Goal: Obtain resource: Download file/media

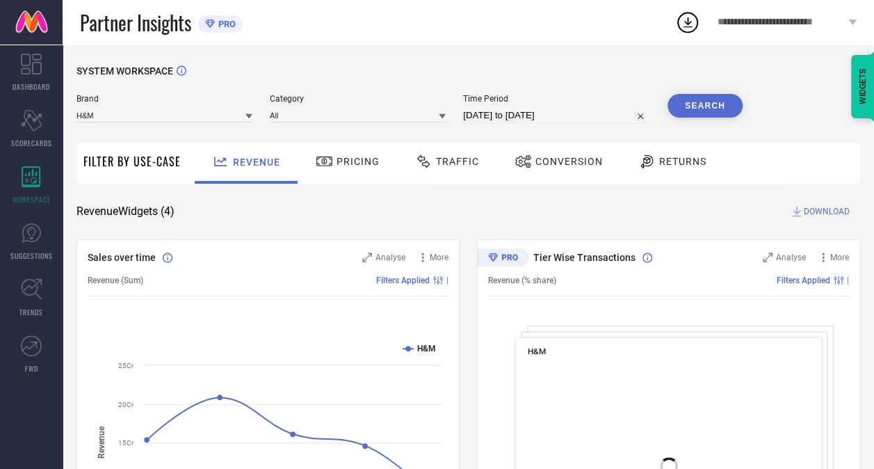
click at [450, 166] on span "Traffic" at bounding box center [457, 161] width 43 height 11
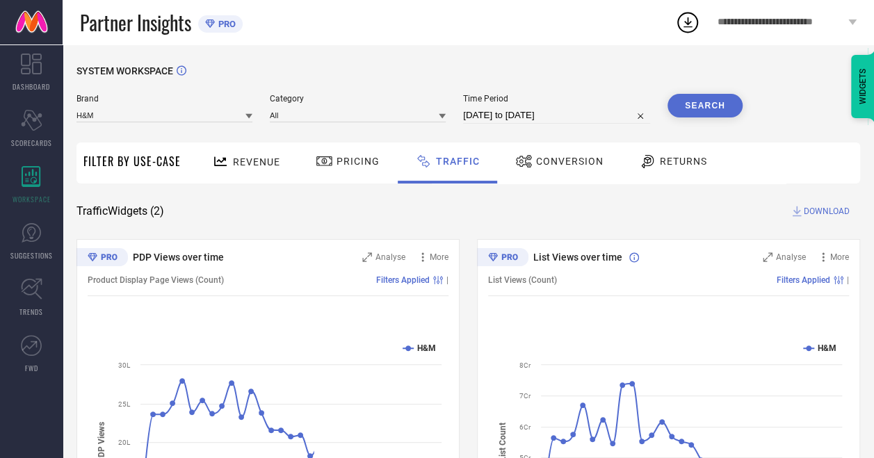
select select "6"
select select "2025"
select select "7"
select select "2025"
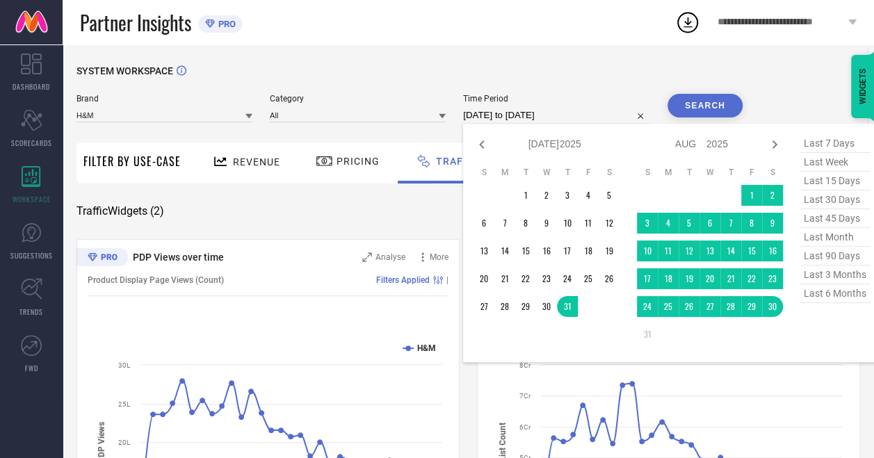
click at [503, 121] on input "[DATE] to [DATE]" at bounding box center [556, 115] width 187 height 17
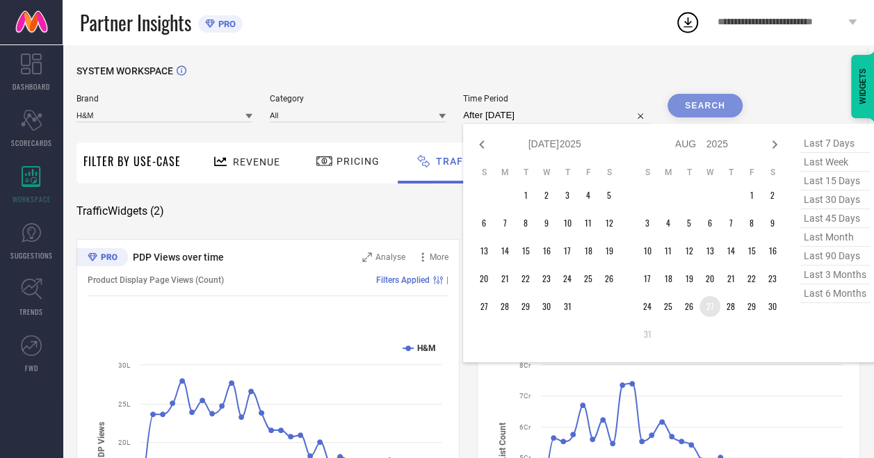
click at [710, 307] on td "27" at bounding box center [709, 306] width 21 height 21
type input "27-08-2025 to 27-08-2025"
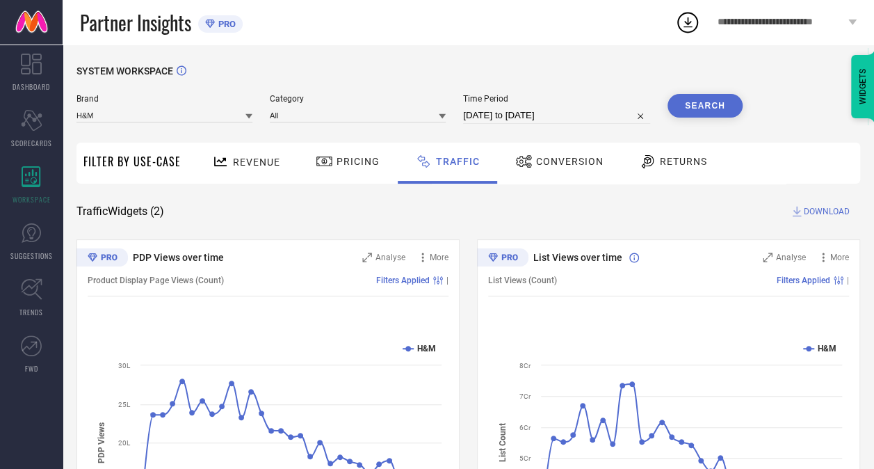
click at [720, 102] on button "Search" at bounding box center [704, 106] width 75 height 24
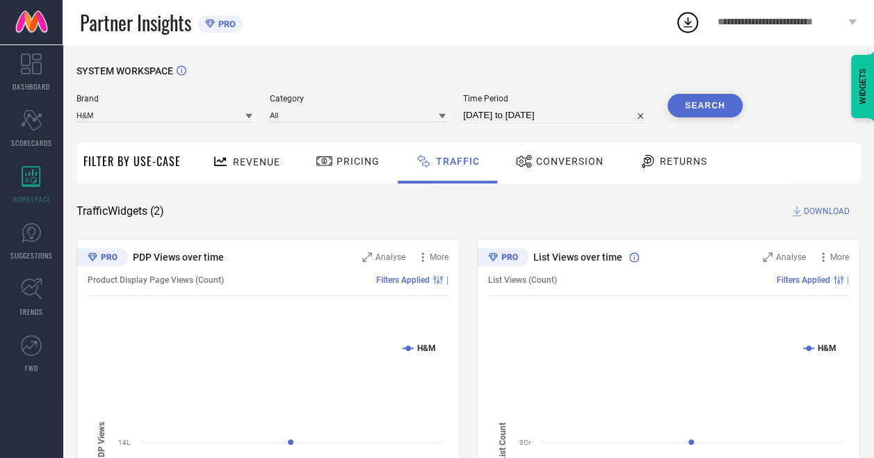
select select "7"
select select "2025"
select select "8"
select select "2025"
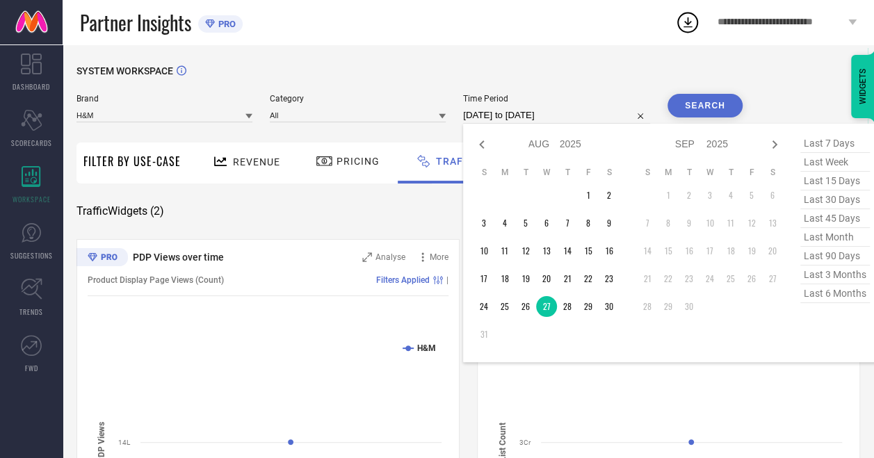
click at [507, 116] on input "27-08-2025 to 27-08-2025" at bounding box center [556, 115] width 187 height 17
click at [480, 143] on icon at bounding box center [481, 144] width 17 height 17
select select "6"
select select "2025"
select select "7"
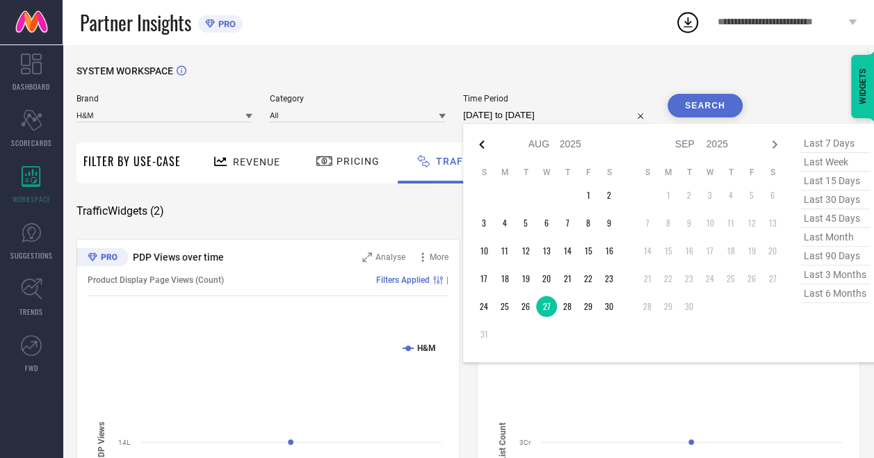
select select "2025"
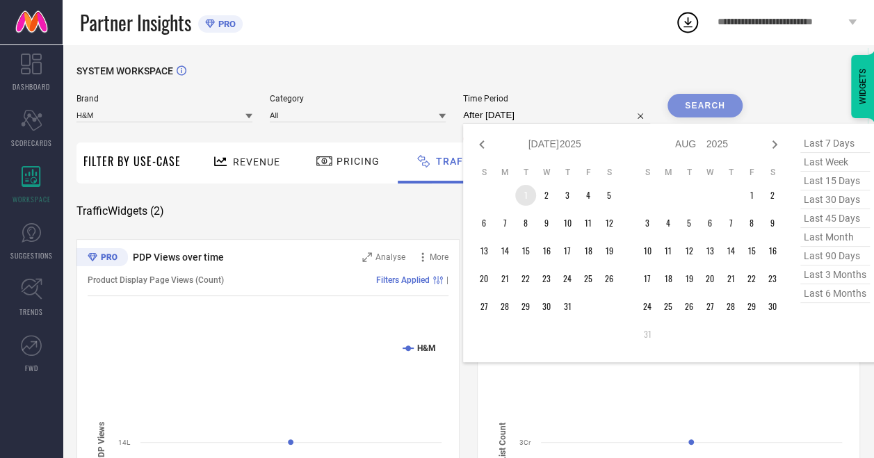
click at [528, 187] on td "1" at bounding box center [525, 195] width 21 height 21
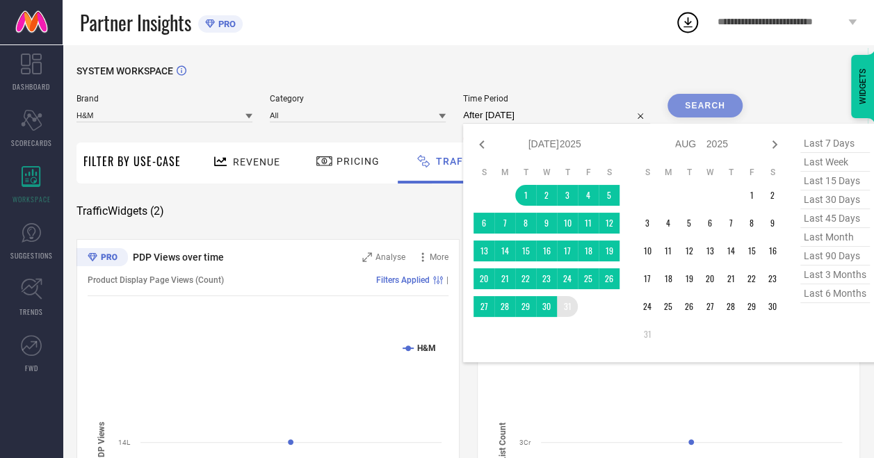
type input "01-07-2025 to 31-07-2025"
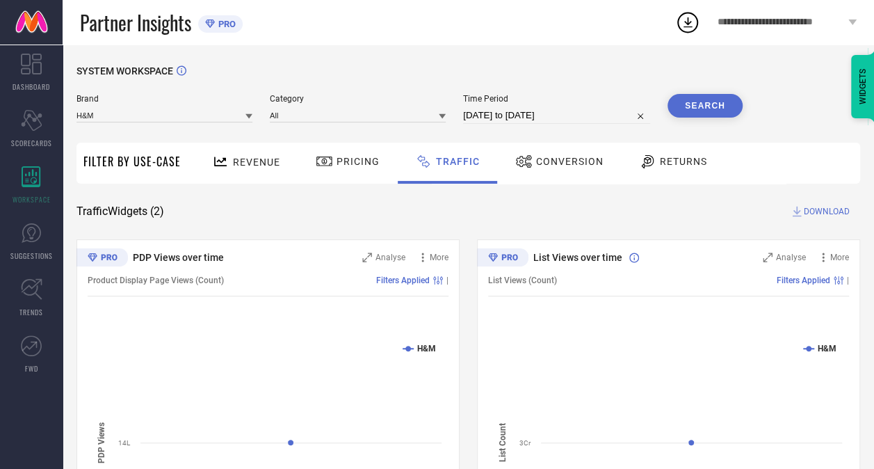
click at [691, 107] on button "Search" at bounding box center [704, 106] width 75 height 24
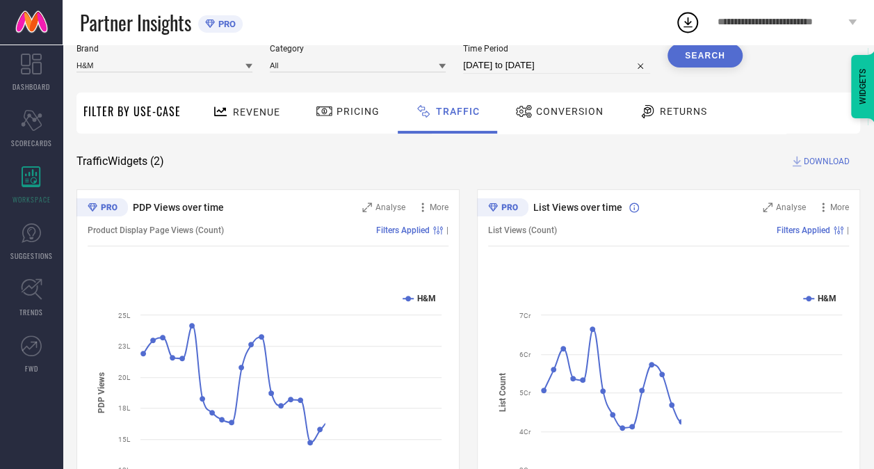
scroll to position [51, 0]
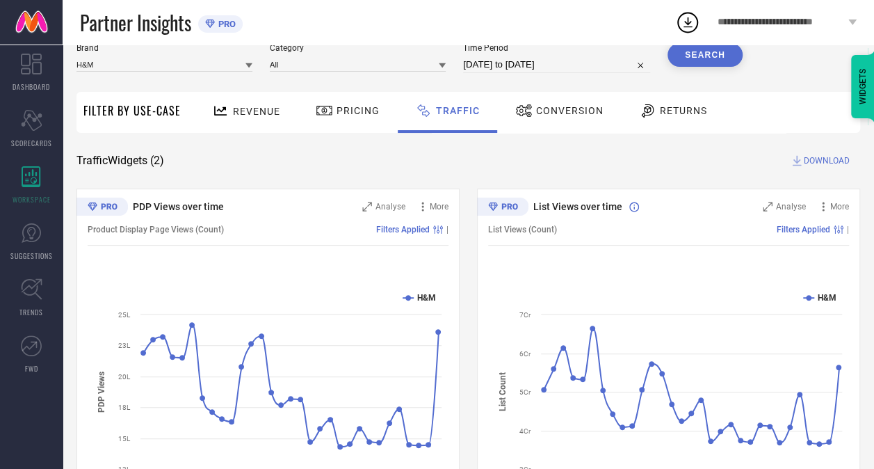
click at [829, 159] on span "DOWNLOAD" at bounding box center [827, 161] width 46 height 14
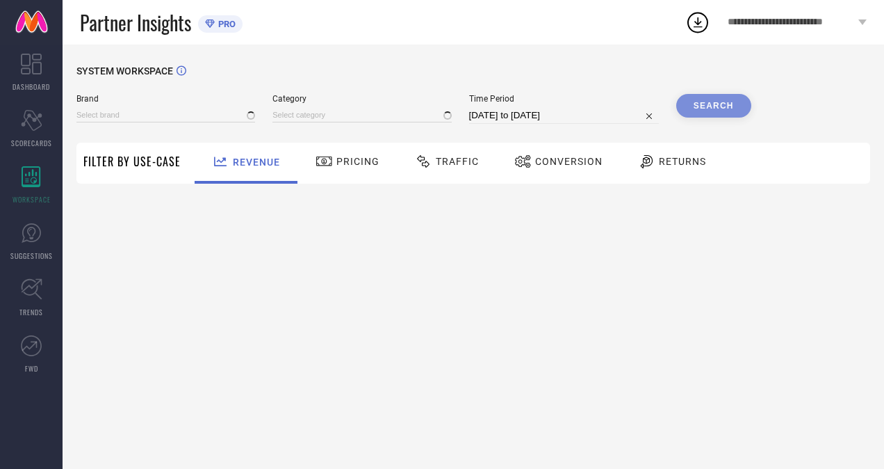
type input "H&M"
type input "All"
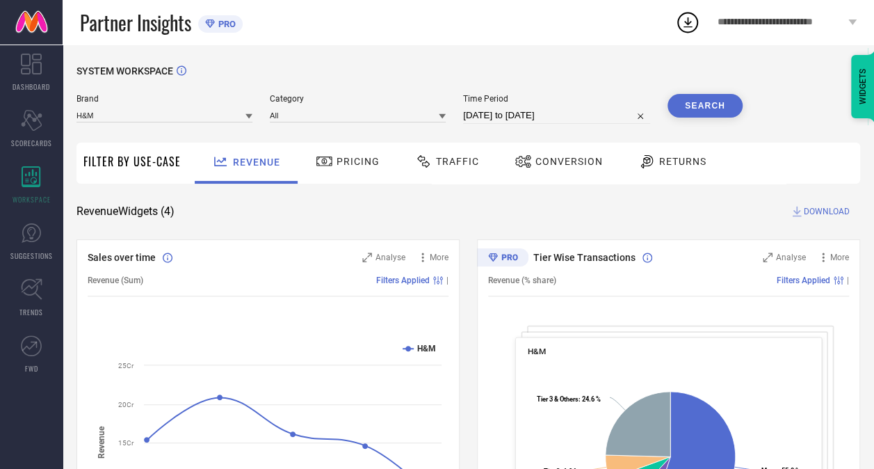
click at [822, 23] on span "**********" at bounding box center [780, 23] width 127 height 12
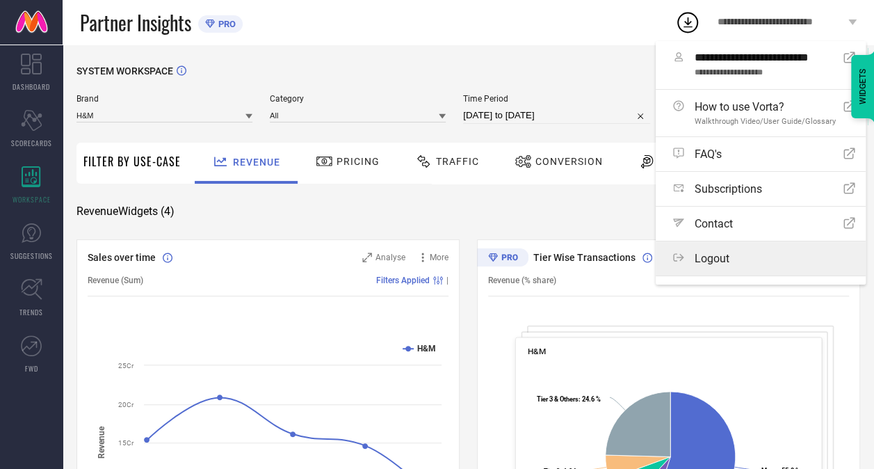
click at [706, 264] on span "Logout" at bounding box center [711, 258] width 35 height 13
click at [0, 0] on button "Logout" at bounding box center [0, 0] width 0 height 0
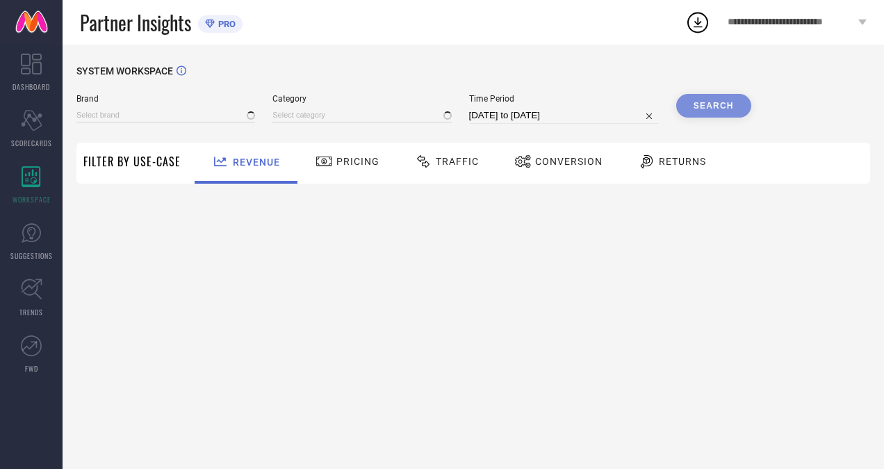
type input "H&M"
type input "All"
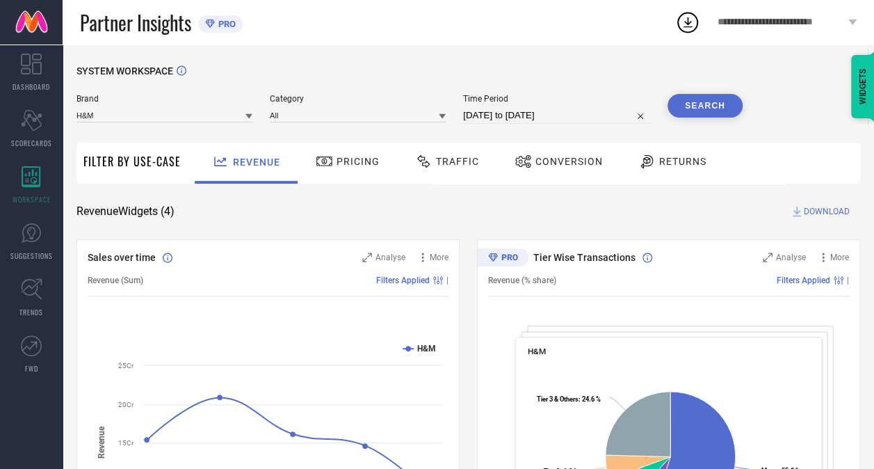
click at [684, 21] on icon at bounding box center [687, 22] width 25 height 25
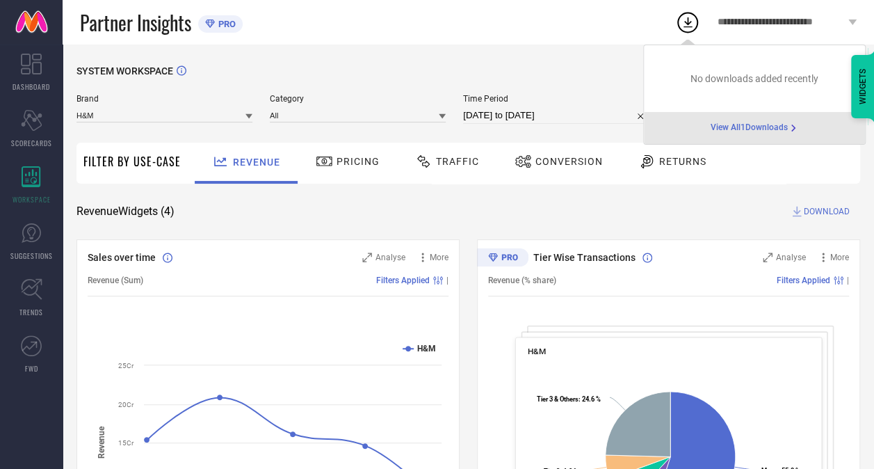
click at [744, 131] on span "View All 1 Downloads" at bounding box center [748, 127] width 77 height 11
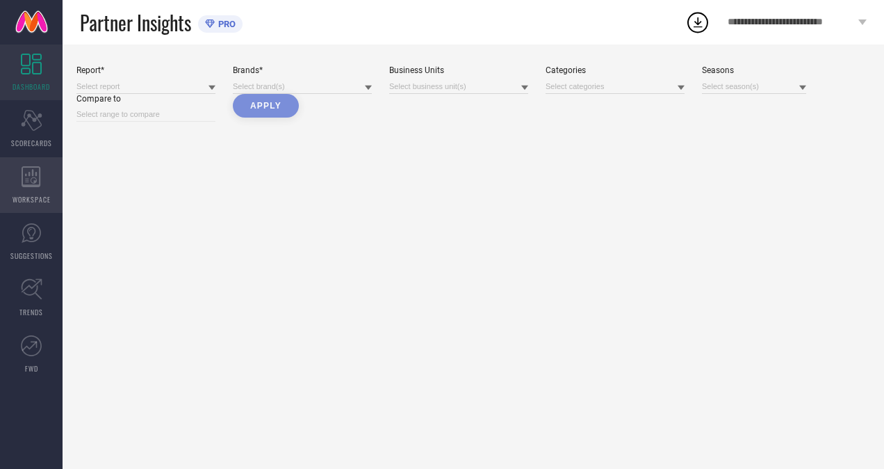
click at [35, 184] on icon at bounding box center [31, 176] width 19 height 21
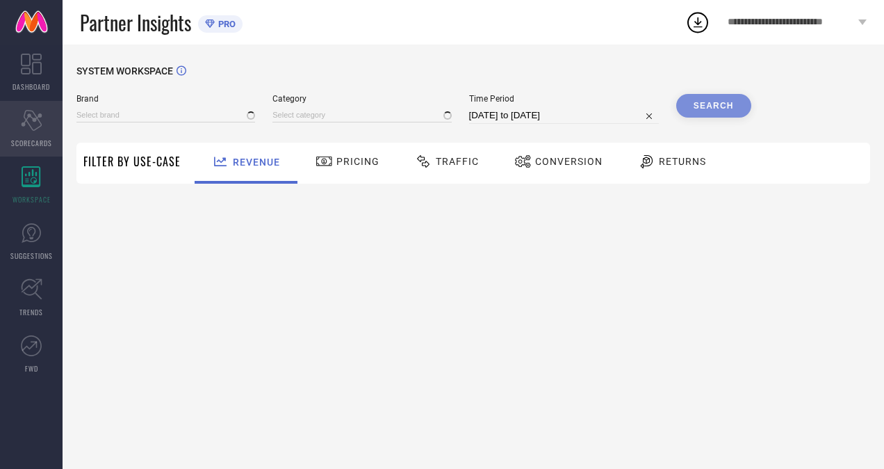
type input "H&M"
type input "All"
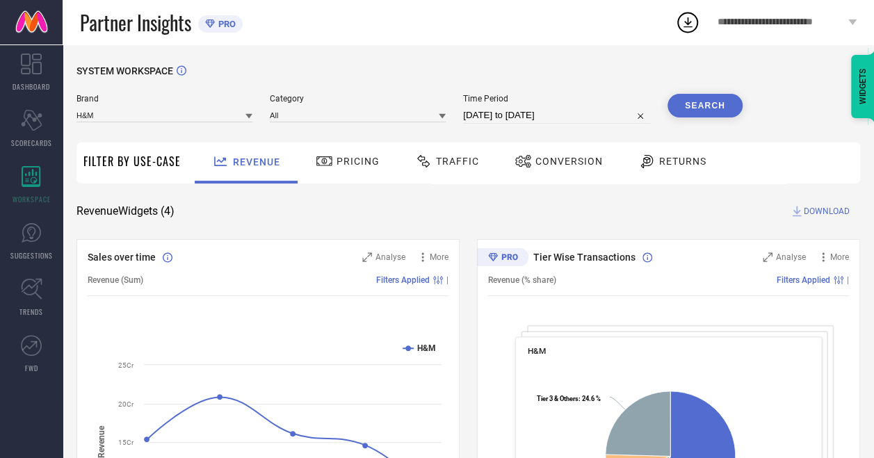
select select "6"
select select "2025"
select select "7"
select select "2025"
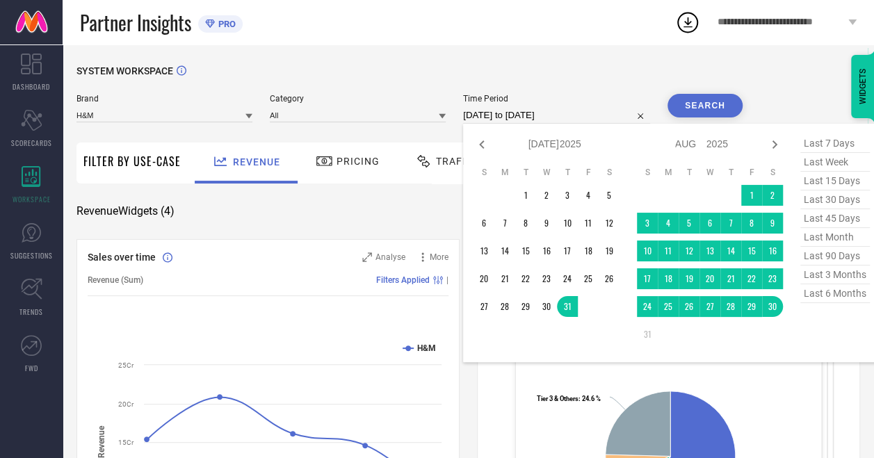
click at [499, 117] on input "[DATE] to [DATE]" at bounding box center [556, 115] width 187 height 17
click at [531, 191] on td "1" at bounding box center [525, 195] width 21 height 21
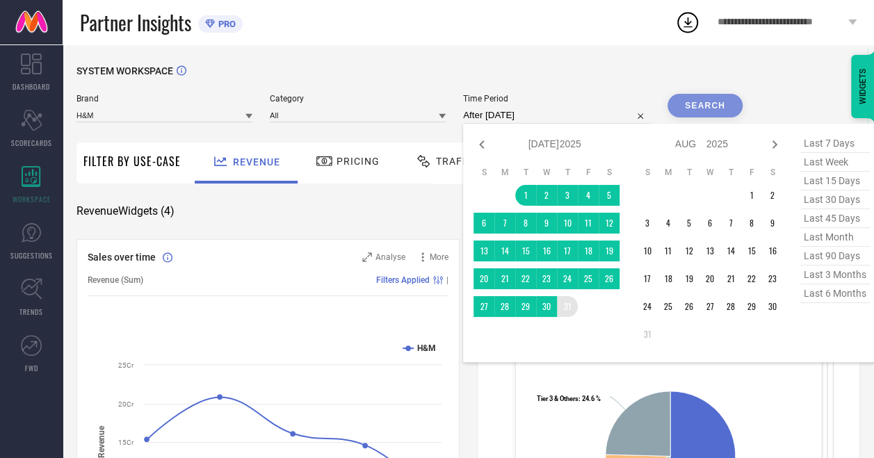
type input "01-07-2025 to 31-07-2025"
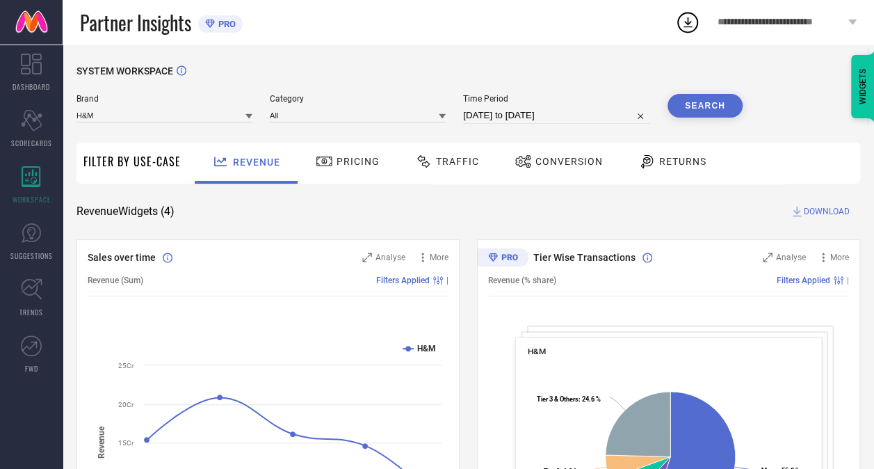
click at [457, 159] on span "Traffic" at bounding box center [457, 161] width 43 height 11
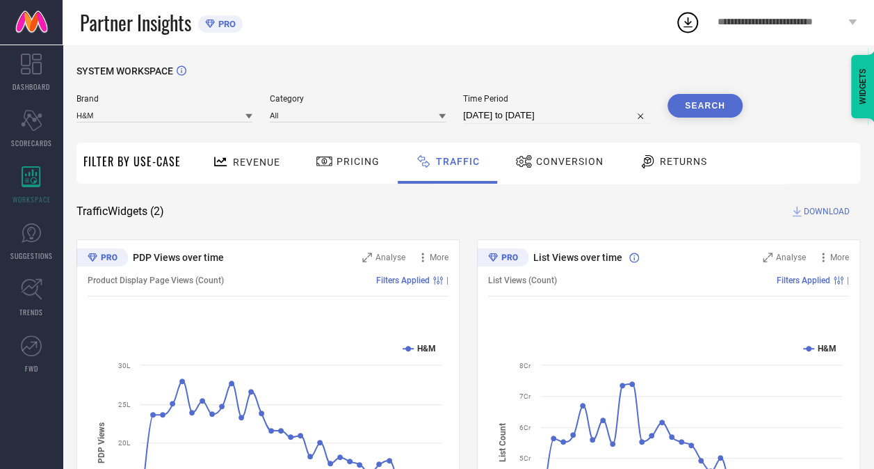
click at [716, 112] on button "Search" at bounding box center [704, 106] width 75 height 24
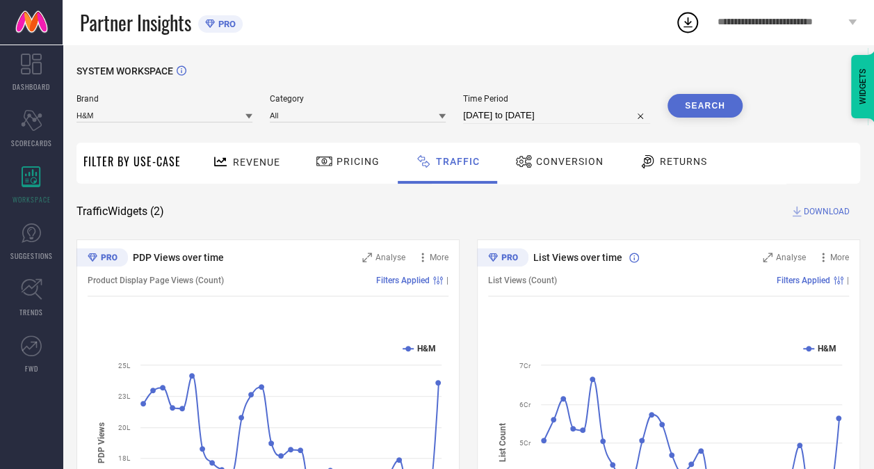
click at [819, 212] on span "DOWNLOAD" at bounding box center [827, 211] width 46 height 14
